Goal: Information Seeking & Learning: Learn about a topic

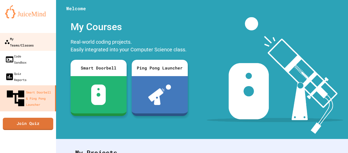
click at [27, 40] on div "My Teams/Classes" at bounding box center [18, 41] width 29 height 12
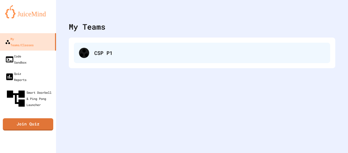
click at [83, 59] on div "CSP P1" at bounding box center [202, 53] width 257 height 20
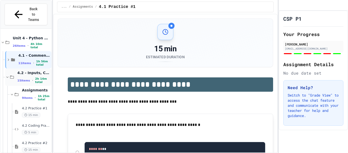
click at [17, 68] on div "4.2 - Inputs, Casting, Arithmetic, and Errors 15 items • 2h 14m total" at bounding box center [28, 76] width 46 height 17
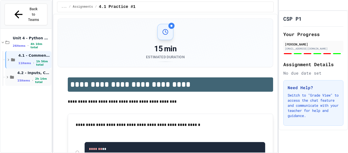
click at [17, 68] on div "4.2 - Inputs, Casting, Arithmetic, and Errors 15 items • 2h 14m total" at bounding box center [28, 76] width 46 height 17
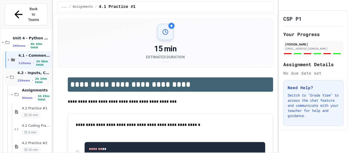
click at [14, 75] on icon at bounding box center [12, 77] width 5 height 5
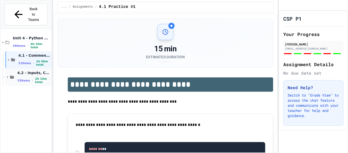
click at [10, 75] on icon at bounding box center [12, 77] width 5 height 5
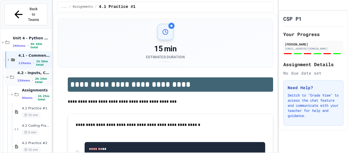
click at [7, 76] on icon at bounding box center [7, 77] width 2 height 2
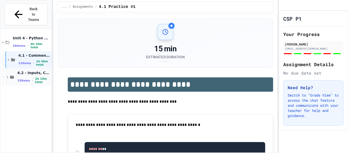
click at [7, 76] on icon at bounding box center [8, 77] width 2 height 2
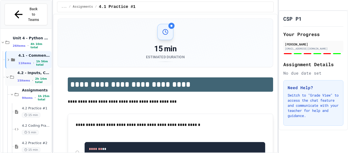
click at [14, 75] on icon at bounding box center [12, 77] width 5 height 5
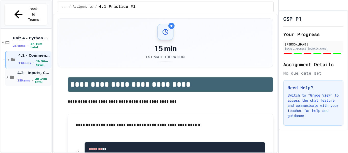
click at [14, 75] on icon at bounding box center [12, 77] width 5 height 5
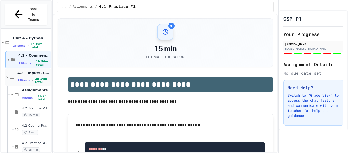
click at [7, 75] on icon at bounding box center [7, 77] width 5 height 5
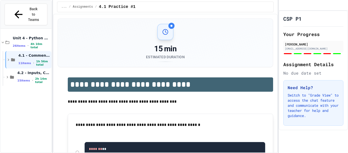
click at [7, 76] on icon at bounding box center [8, 77] width 2 height 2
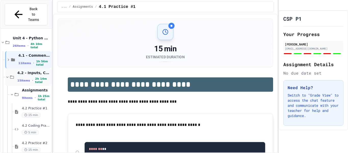
click at [14, 75] on icon at bounding box center [12, 76] width 4 height 3
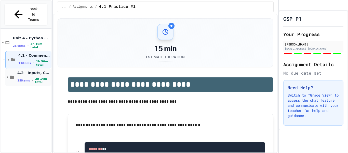
click at [14, 75] on icon at bounding box center [12, 76] width 4 height 3
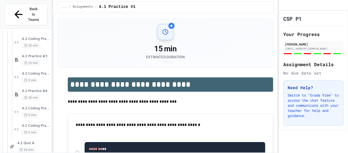
scroll to position [122, 0]
click at [46, 106] on div "4.2 Coding Practice #4 5 min" at bounding box center [36, 111] width 29 height 11
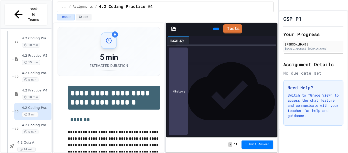
click at [244, 64] on div "**********" at bounding box center [226, 60] width 100 height 10
click at [244, 68] on div "**********" at bounding box center [226, 67] width 100 height 5
click at [241, 73] on div "**********" at bounding box center [226, 72] width 100 height 5
click at [196, 77] on div at bounding box center [226, 78] width 100 height 5
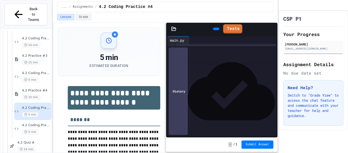
click at [194, 78] on div at bounding box center [226, 78] width 100 height 5
click at [179, 81] on div at bounding box center [226, 83] width 100 height 5
click at [197, 84] on div at bounding box center [226, 83] width 100 height 5
click at [196, 83] on div at bounding box center [226, 83] width 100 height 5
click at [195, 80] on div at bounding box center [226, 78] width 100 height 5
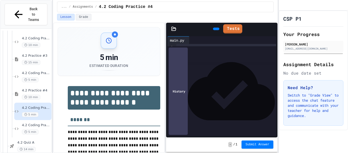
click at [185, 85] on div at bounding box center [226, 83] width 100 height 5
click at [183, 81] on div at bounding box center [226, 83] width 100 height 5
click at [182, 79] on div at bounding box center [226, 78] width 100 height 5
click at [185, 83] on div at bounding box center [226, 83] width 100 height 5
click at [183, 76] on div at bounding box center [226, 78] width 100 height 5
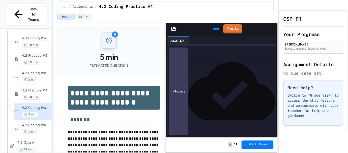
click at [183, 82] on div at bounding box center [226, 83] width 100 height 5
click at [182, 79] on div at bounding box center [226, 78] width 100 height 5
click at [181, 82] on div at bounding box center [226, 83] width 100 height 5
click at [181, 80] on div at bounding box center [226, 78] width 100 height 5
click at [182, 90] on span "**********" at bounding box center [191, 88] width 27 height 4
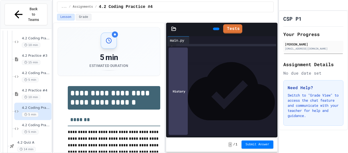
click at [181, 85] on div at bounding box center [226, 83] width 100 height 5
click at [180, 89] on span "**********" at bounding box center [191, 88] width 27 height 4
click at [177, 91] on div at bounding box center [226, 93] width 100 height 5
click at [178, 89] on span "**********" at bounding box center [191, 88] width 27 height 4
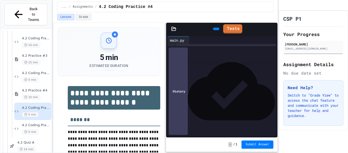
click at [180, 84] on div at bounding box center [226, 83] width 100 height 5
click at [181, 79] on div at bounding box center [226, 78] width 100 height 5
click at [181, 83] on div at bounding box center [226, 83] width 100 height 5
click at [180, 78] on div at bounding box center [226, 78] width 100 height 5
click at [180, 82] on div at bounding box center [226, 83] width 100 height 5
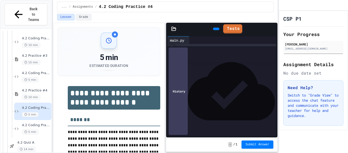
click at [180, 80] on div at bounding box center [226, 78] width 100 height 5
click at [180, 83] on div at bounding box center [226, 83] width 100 height 5
click at [180, 77] on div at bounding box center [226, 78] width 100 height 5
click at [182, 83] on div at bounding box center [226, 83] width 100 height 5
click at [182, 80] on div at bounding box center [226, 78] width 100 height 5
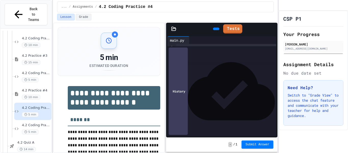
click at [182, 83] on div at bounding box center [226, 83] width 100 height 5
click at [181, 80] on div at bounding box center [226, 78] width 100 height 5
click at [182, 83] on div at bounding box center [226, 83] width 100 height 5
click at [182, 79] on div at bounding box center [226, 78] width 100 height 5
click at [181, 82] on div at bounding box center [226, 83] width 100 height 5
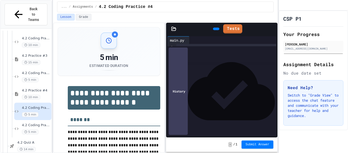
click at [180, 77] on div at bounding box center [226, 78] width 100 height 5
click at [181, 82] on div at bounding box center [226, 83] width 100 height 5
click at [180, 79] on div at bounding box center [226, 78] width 100 height 5
click at [185, 82] on div at bounding box center [226, 83] width 100 height 5
click at [184, 80] on div at bounding box center [226, 78] width 100 height 5
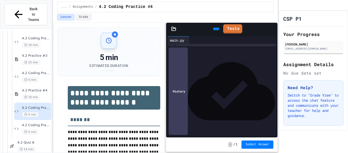
click at [190, 84] on div at bounding box center [226, 83] width 100 height 5
click at [188, 79] on div at bounding box center [226, 78] width 100 height 5
click at [189, 84] on div at bounding box center [226, 83] width 100 height 5
click at [187, 81] on div at bounding box center [226, 83] width 100 height 5
click at [187, 80] on div at bounding box center [226, 78] width 100 height 5
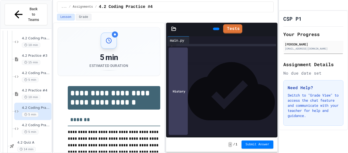
click at [184, 82] on div at bounding box center [226, 83] width 100 height 5
click at [183, 80] on div at bounding box center [226, 78] width 100 height 5
click at [184, 83] on div at bounding box center [226, 83] width 100 height 5
click at [224, 66] on div "**********" at bounding box center [226, 67] width 100 height 5
click at [209, 76] on div at bounding box center [226, 78] width 100 height 5
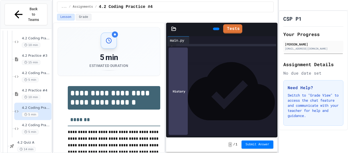
click at [203, 82] on div at bounding box center [226, 83] width 100 height 5
click at [203, 79] on div at bounding box center [226, 78] width 100 height 5
click at [203, 81] on div at bounding box center [226, 83] width 100 height 5
click at [203, 80] on div at bounding box center [226, 78] width 100 height 5
click at [200, 82] on div at bounding box center [226, 83] width 100 height 5
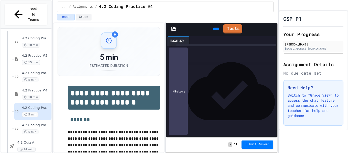
click at [199, 80] on div at bounding box center [226, 78] width 100 height 5
click at [192, 76] on div at bounding box center [226, 78] width 100 height 5
click at [195, 82] on div at bounding box center [226, 83] width 100 height 5
click at [195, 80] on div at bounding box center [226, 78] width 100 height 5
click at [194, 82] on div at bounding box center [226, 83] width 100 height 5
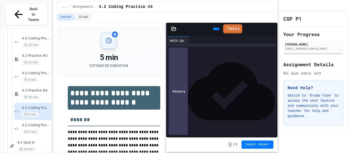
click at [194, 81] on div at bounding box center [226, 83] width 100 height 5
